Goal: Transaction & Acquisition: Purchase product/service

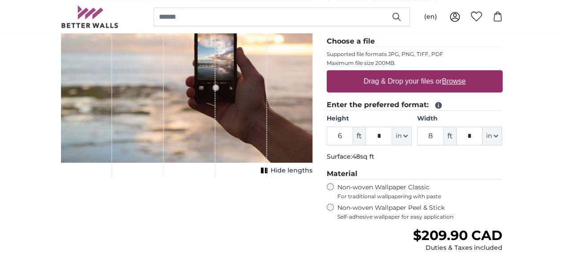
scroll to position [142, 0]
click at [353, 135] on input "6" at bounding box center [340, 135] width 27 height 19
click at [444, 133] on input "8" at bounding box center [430, 135] width 27 height 19
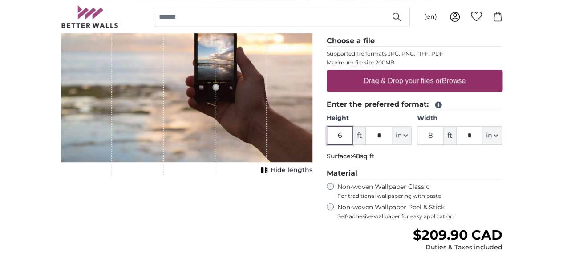
click at [353, 131] on input "6" at bounding box center [340, 135] width 27 height 19
click at [392, 130] on input "*" at bounding box center [378, 135] width 27 height 19
type input "**"
click at [483, 132] on input "*" at bounding box center [469, 135] width 27 height 19
click at [353, 133] on input "Height" at bounding box center [340, 135] width 27 height 19
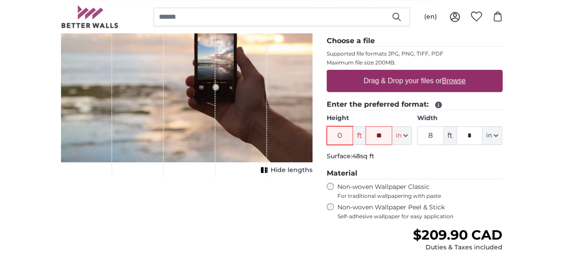
type input "6"
type input "*"
type input "7"
click at [392, 133] on input "*" at bounding box center [378, 135] width 27 height 19
click at [353, 130] on input "7" at bounding box center [340, 135] width 27 height 19
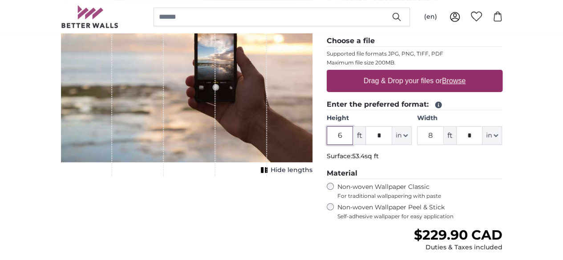
type input "6"
click at [392, 136] on input "*" at bounding box center [378, 135] width 27 height 19
click at [444, 136] on input "8" at bounding box center [430, 135] width 27 height 19
click at [483, 134] on input "*" at bounding box center [469, 135] width 27 height 19
type input "**"
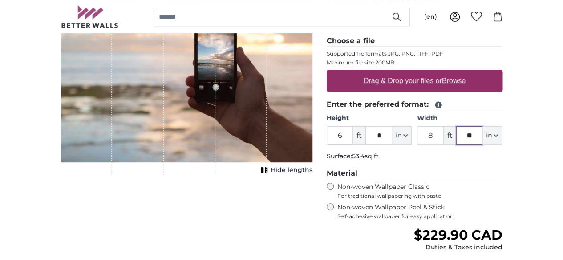
type input "11"
type input "***"
click at [444, 134] on input "11" at bounding box center [430, 135] width 27 height 19
drag, startPoint x: 489, startPoint y: 134, endPoint x: 470, endPoint y: 135, distance: 19.6
click at [470, 135] on div "Height 6 ft * in Centimeter (cm) Inches (inch) Feet (ft. in.) Width 11 ft *** i…" at bounding box center [415, 129] width 176 height 31
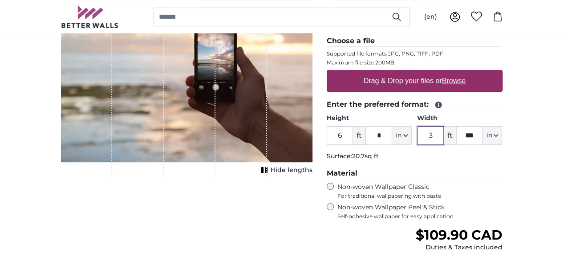
type input "3"
click at [483, 135] on input "***" at bounding box center [469, 135] width 27 height 19
type input "*"
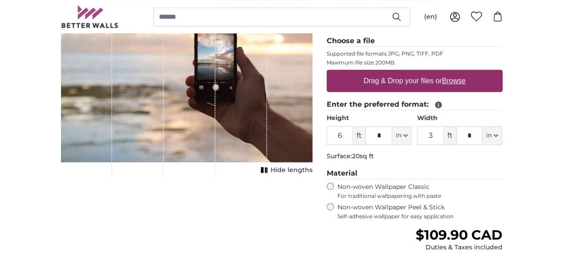
click at [502, 189] on label "Non-woven Wallpaper Classic For traditional wallpapering with paste" at bounding box center [419, 191] width 165 height 17
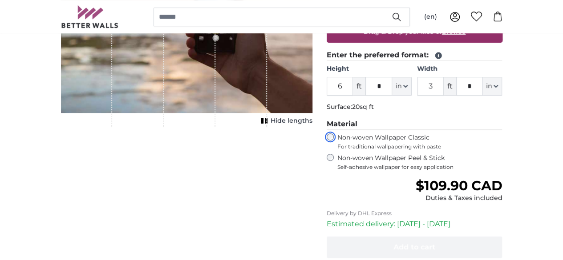
scroll to position [185, 0]
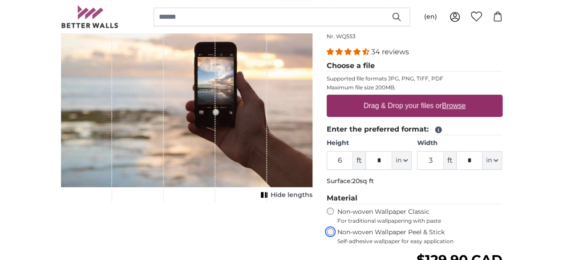
scroll to position [8, 0]
